Goal: Information Seeking & Learning: Learn about a topic

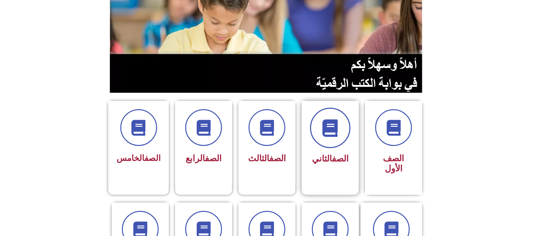
scroll to position [84, 0]
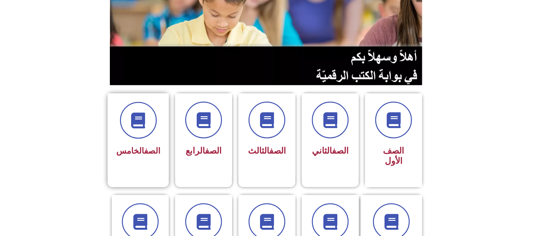
click at [146, 144] on div "الصف الخامس" at bounding box center [138, 152] width 44 height 16
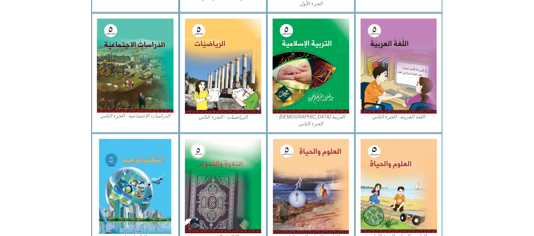
scroll to position [332, 0]
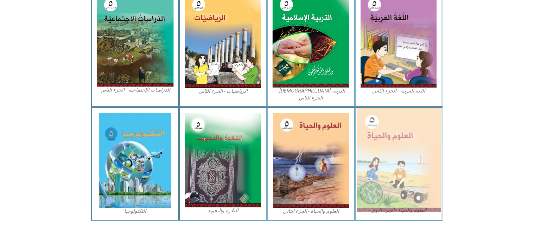
click at [403, 170] on img at bounding box center [399, 160] width 84 height 104
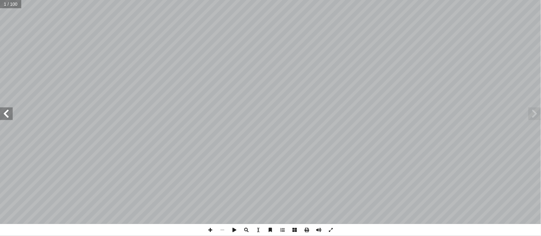
click at [10, 115] on span at bounding box center [6, 113] width 13 height 13
click at [0, 118] on span at bounding box center [6, 113] width 13 height 13
click at [5, 114] on span at bounding box center [6, 113] width 13 height 13
click at [1, 109] on span at bounding box center [6, 113] width 13 height 13
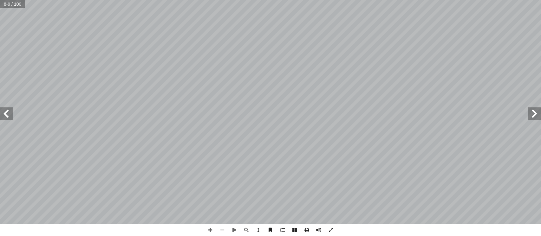
click at [1, 109] on span at bounding box center [6, 113] width 13 height 13
click at [0, 108] on span at bounding box center [6, 113] width 13 height 13
click at [0, 109] on span at bounding box center [6, 113] width 13 height 13
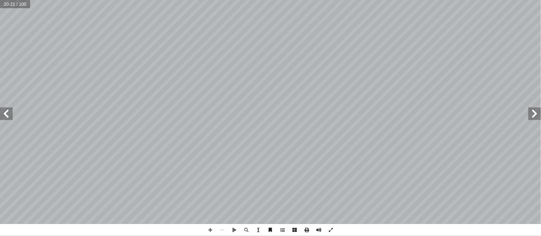
click at [0, 109] on span at bounding box center [6, 113] width 13 height 13
click at [209, 231] on span at bounding box center [210, 230] width 12 height 12
click at [224, 232] on span at bounding box center [222, 230] width 12 height 12
click at [212, 231] on span at bounding box center [210, 230] width 12 height 12
drag, startPoint x: 214, startPoint y: 232, endPoint x: 214, endPoint y: 228, distance: 3.9
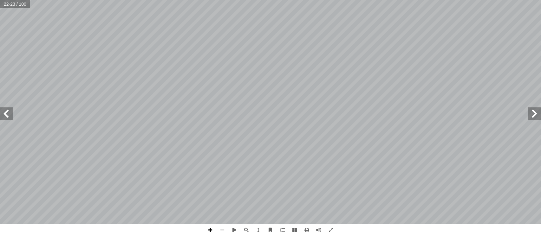
click at [214, 231] on span at bounding box center [210, 230] width 12 height 12
click at [12, 113] on span at bounding box center [6, 113] width 13 height 13
click at [533, 112] on span at bounding box center [534, 113] width 13 height 13
click at [0, 114] on span at bounding box center [6, 113] width 13 height 13
click at [3, 115] on span at bounding box center [6, 113] width 13 height 13
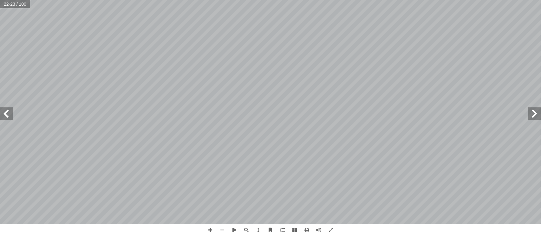
drag, startPoint x: 3, startPoint y: 115, endPoint x: 6, endPoint y: 113, distance: 4.3
click at [3, 115] on span at bounding box center [6, 113] width 13 height 13
click at [6, 113] on span at bounding box center [6, 113] width 13 height 13
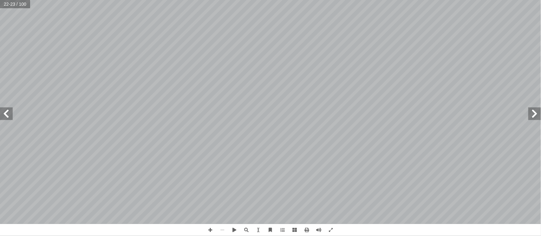
click at [7, 113] on span at bounding box center [6, 113] width 13 height 13
click at [1, 112] on span at bounding box center [6, 113] width 13 height 13
click at [2, 113] on span at bounding box center [6, 113] width 13 height 13
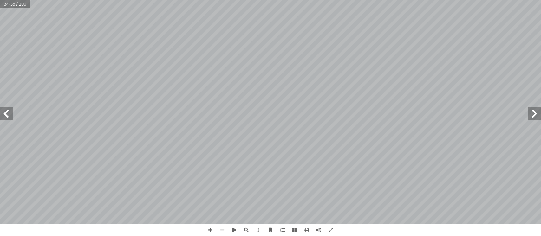
click at [1, 112] on span at bounding box center [6, 113] width 13 height 13
click at [0, 111] on span at bounding box center [6, 113] width 13 height 13
click at [0, 106] on div "3 ٠ ختلفة ُ مخاليط م :) نشاط (٥ تية: آ وزملائي المخاليط ال� ُ ن ِّ كو أ ا * رات…" at bounding box center [270, 112] width 541 height 224
click at [0, 108] on div "36 اتجة. ّ ة الجديدة الن ّ الماد ُ ف ِ ص أ ا .6 _______________________________…" at bounding box center [270, 112] width 541 height 224
click at [0, 108] on span at bounding box center [6, 113] width 13 height 13
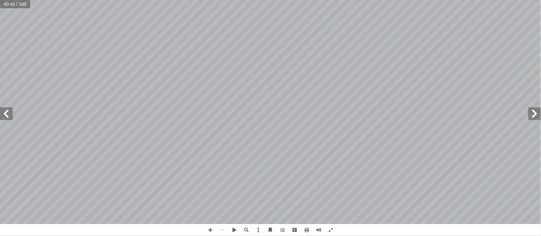
click at [0, 108] on span at bounding box center [6, 113] width 13 height 13
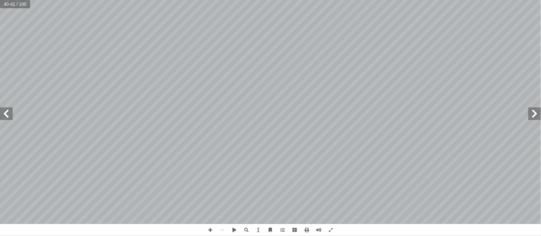
click at [0, 108] on span at bounding box center [6, 113] width 13 height 13
click at [0, 107] on span at bounding box center [6, 113] width 13 height 13
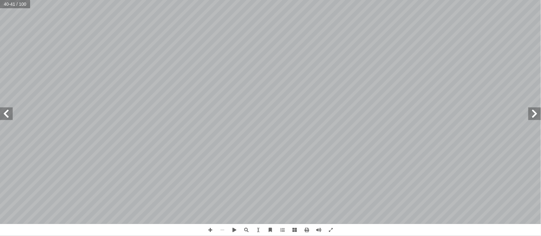
click at [0, 107] on span at bounding box center [6, 113] width 13 height 13
drag, startPoint x: 0, startPoint y: 119, endPoint x: 7, endPoint y: 115, distance: 8.3
click at [5, 116] on span at bounding box center [6, 113] width 13 height 13
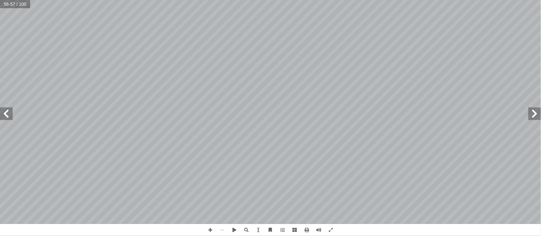
drag, startPoint x: 6, startPoint y: 114, endPoint x: 3, endPoint y: 114, distance: 3.5
click at [3, 114] on span at bounding box center [6, 113] width 13 height 13
click at [0, 114] on span at bounding box center [6, 113] width 13 height 13
click at [0, 117] on span at bounding box center [6, 113] width 13 height 13
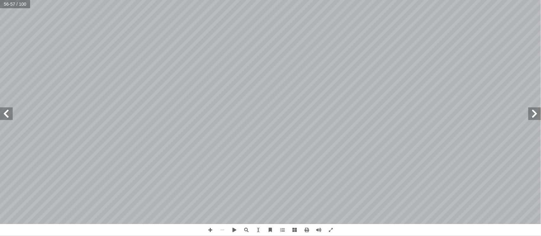
click at [1, 117] on span at bounding box center [6, 113] width 13 height 13
click at [3, 116] on span at bounding box center [6, 113] width 13 height 13
click at [7, 116] on span at bounding box center [6, 113] width 13 height 13
drag, startPoint x: 8, startPoint y: 116, endPoint x: 9, endPoint y: 111, distance: 5.3
click at [8, 115] on span at bounding box center [6, 113] width 13 height 13
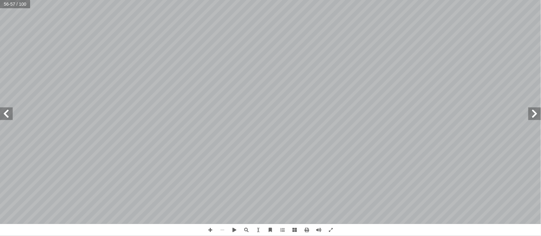
drag, startPoint x: 9, startPoint y: 111, endPoint x: 12, endPoint y: 109, distance: 3.3
click at [10, 111] on span at bounding box center [6, 113] width 13 height 13
drag, startPoint x: 0, startPoint y: 114, endPoint x: 10, endPoint y: 113, distance: 10.6
click at [2, 114] on span at bounding box center [6, 113] width 13 height 13
click at [10, 112] on span at bounding box center [6, 113] width 13 height 13
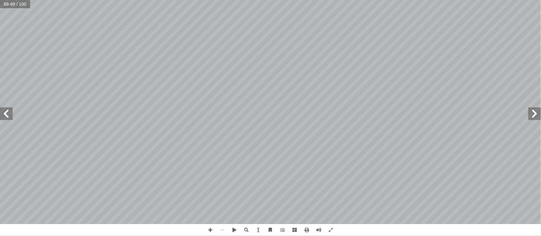
click at [10, 112] on span at bounding box center [6, 113] width 13 height 13
click at [11, 112] on span at bounding box center [6, 113] width 13 height 13
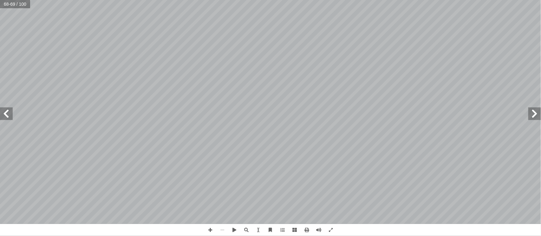
click at [11, 112] on span at bounding box center [6, 113] width 13 height 13
click at [10, 109] on span at bounding box center [6, 113] width 13 height 13
click at [10, 113] on div "64 تية: آ ة ال� ّ ل الخريطة المفاهيمي ِ م ْ ك أ ا ؤال العاشر: ّ الس ة َّ الماد …" at bounding box center [270, 112] width 541 height 224
click at [11, 112] on span at bounding box center [6, 113] width 13 height 13
click at [7, 113] on span at bounding box center [6, 113] width 13 height 13
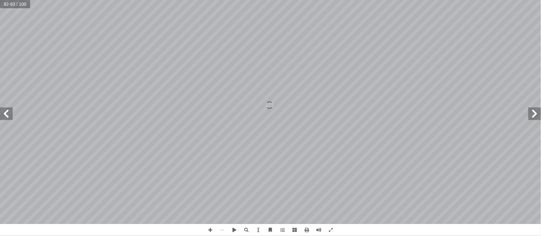
click at [7, 113] on span at bounding box center [6, 113] width 13 height 13
click at [5, 113] on span at bounding box center [6, 113] width 13 height 13
click at [3, 111] on span at bounding box center [6, 113] width 13 height 13
click at [0, 103] on div "64 تية: آ ة ال� ّ ل الخريطة المفاهيمي ِ م ْ ك أ ا ؤال العاشر: ّ الس ة َّ الماد …" at bounding box center [270, 112] width 541 height 224
click at [0, 113] on div "٨ 4 _____________________ ختار؟ أ ا ما ُ ه ُّ ي أ ا _________________________ ل…" at bounding box center [270, 112] width 541 height 224
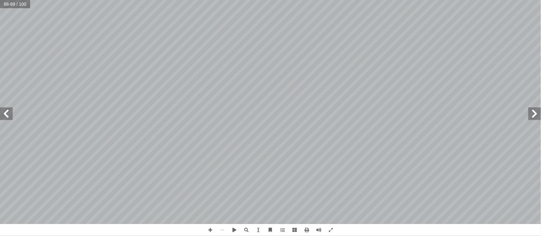
click at [1, 111] on span at bounding box center [6, 113] width 13 height 13
click at [0, 112] on span at bounding box center [6, 113] width 13 height 13
drag, startPoint x: 3, startPoint y: 112, endPoint x: 6, endPoint y: 110, distance: 3.4
click at [4, 112] on span at bounding box center [6, 113] width 13 height 13
click at [4, 106] on div "٨ 4 _____________________ ختار؟ أ ا ما ُ ه ُّ ي أ ا _________________________ ل…" at bounding box center [270, 112] width 541 height 224
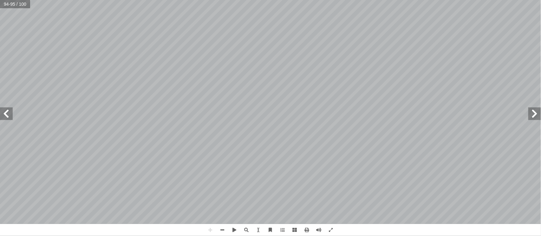
drag, startPoint x: 6, startPoint y: 110, endPoint x: 0, endPoint y: 113, distance: 6.7
click at [0, 113] on div "9 ٠ تية: آ ة ال� ّ الخريطة المفاهيمي ُ ل ِ كم أ ا ؤال السادس: ّ الس دير عجلة. ُ…" at bounding box center [270, 112] width 541 height 224
drag, startPoint x: 0, startPoint y: 113, endPoint x: 8, endPoint y: 113, distance: 8.2
click at [8, 113] on span at bounding box center [6, 113] width 13 height 13
click at [9, 112] on div "9 ٠ تية: آ ة ال� ّ الخريطة المفاهيمي ُ ل ِ كم أ ا ؤال السادس: ّ الس دير عجلة. ُ…" at bounding box center [270, 112] width 541 height 224
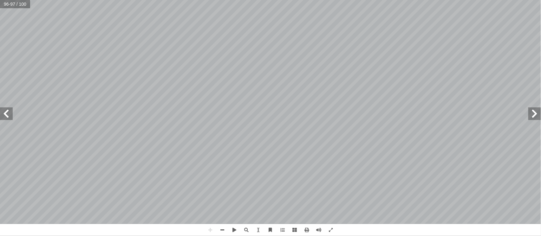
drag, startPoint x: 0, startPoint y: 114, endPoint x: 0, endPoint y: 119, distance: 4.4
click at [0, 119] on span at bounding box center [6, 113] width 13 height 13
click at [225, 230] on span at bounding box center [222, 230] width 12 height 12
click at [174, 58] on html "الصفحة الرئيسية الصف الأول الصف الثاني الصف الثالث الصف الرابع الصف الخامس الصف…" at bounding box center [270, 29] width 541 height 58
click at [222, 228] on span at bounding box center [222, 230] width 12 height 12
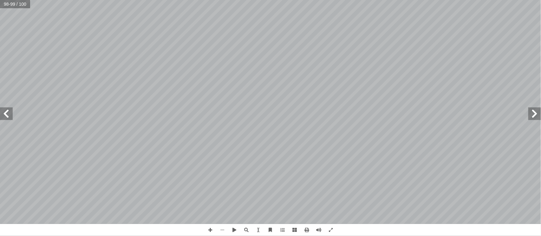
click at [222, 228] on span at bounding box center [222, 230] width 12 height 12
click at [3, 111] on span at bounding box center [6, 113] width 13 height 13
drag, startPoint x: 3, startPoint y: 111, endPoint x: 6, endPoint y: 108, distance: 3.9
click at [3, 110] on span at bounding box center [6, 113] width 13 height 13
click at [6, 108] on span at bounding box center [6, 113] width 13 height 13
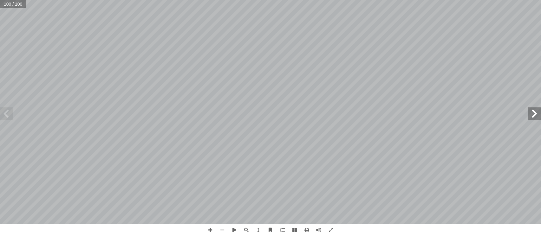
click at [5, 108] on span at bounding box center [6, 113] width 13 height 13
click at [4, 108] on span at bounding box center [6, 113] width 13 height 13
click at [8, 118] on span at bounding box center [6, 113] width 13 height 13
